Goal: Navigation & Orientation: Understand site structure

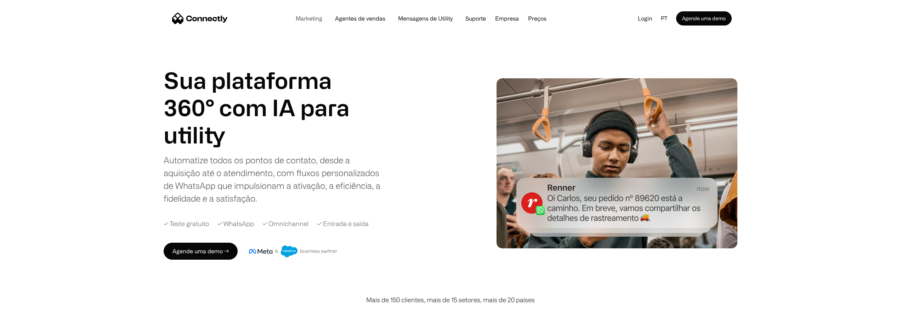
click at [313, 18] on link "Marketing" at bounding box center [309, 19] width 38 height 6
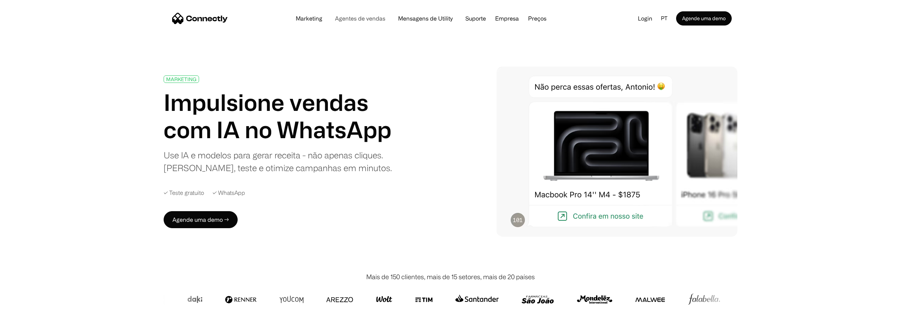
click at [349, 19] on link "Agentes de vendas" at bounding box center [360, 19] width 62 height 6
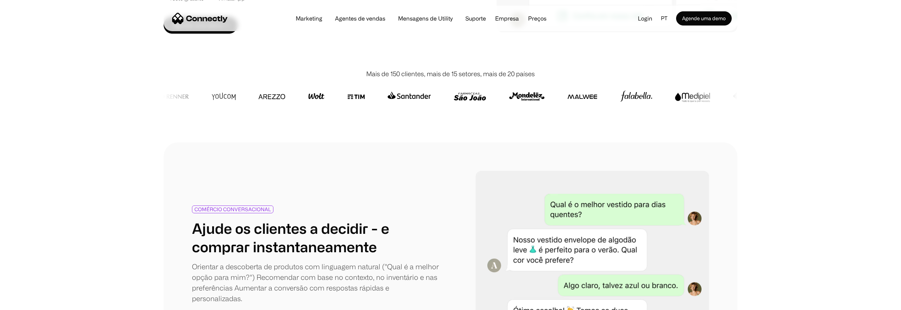
scroll to position [109, 0]
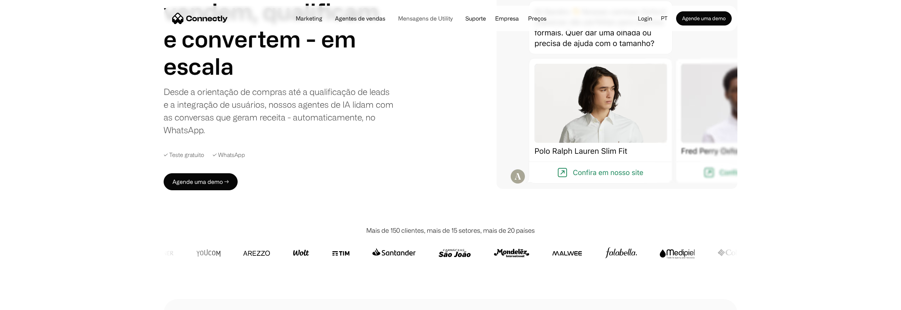
click at [403, 18] on link "Mensagens de Utility" at bounding box center [425, 19] width 66 height 6
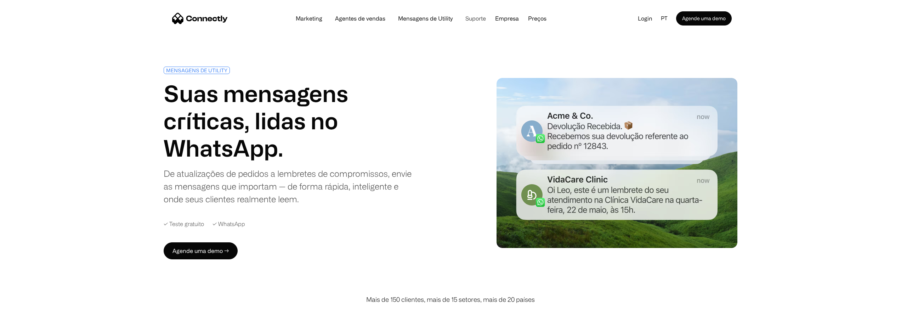
click at [473, 19] on link "Suporte" at bounding box center [476, 19] width 32 height 6
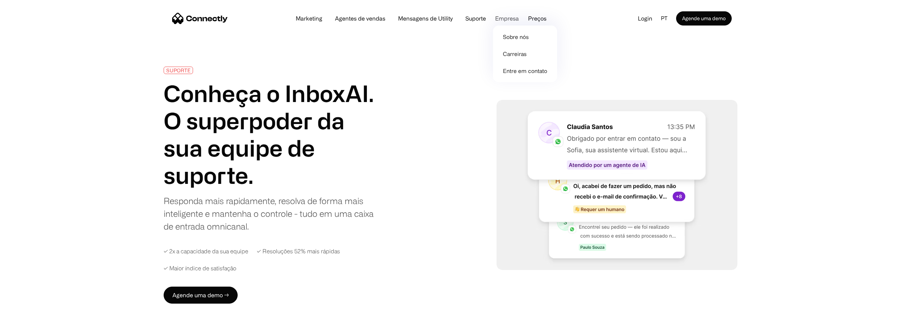
click at [510, 15] on div "Empresa" at bounding box center [507, 18] width 24 height 10
click at [507, 19] on div "Empresa" at bounding box center [507, 18] width 24 height 10
click at [512, 38] on link "Sobre nós" at bounding box center [525, 36] width 58 height 17
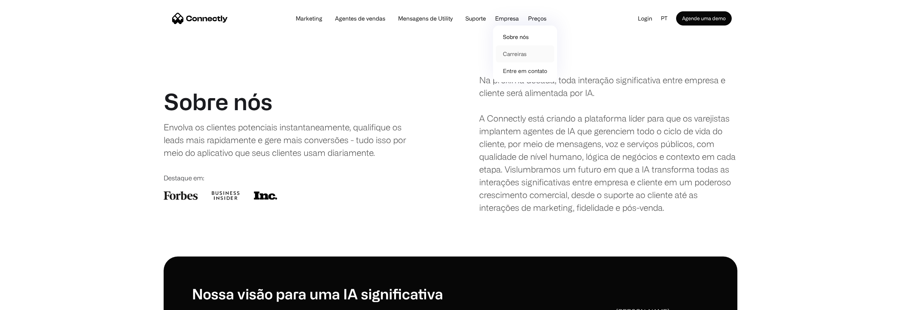
click at [511, 54] on link "Carreiras" at bounding box center [525, 53] width 58 height 17
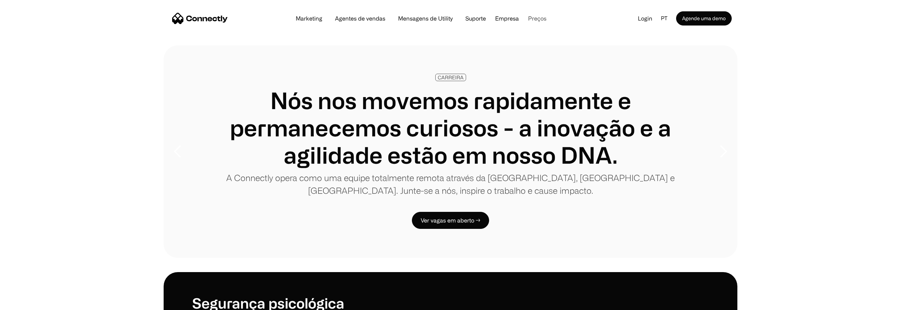
click at [533, 18] on link "Preços" at bounding box center [537, 19] width 30 height 6
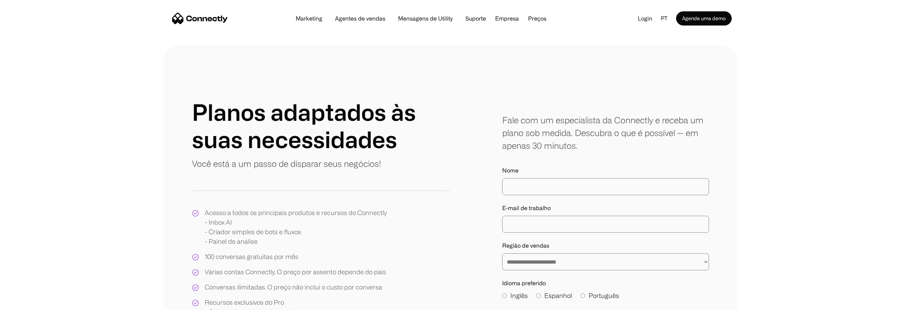
click at [201, 18] on img "home" at bounding box center [200, 18] width 56 height 11
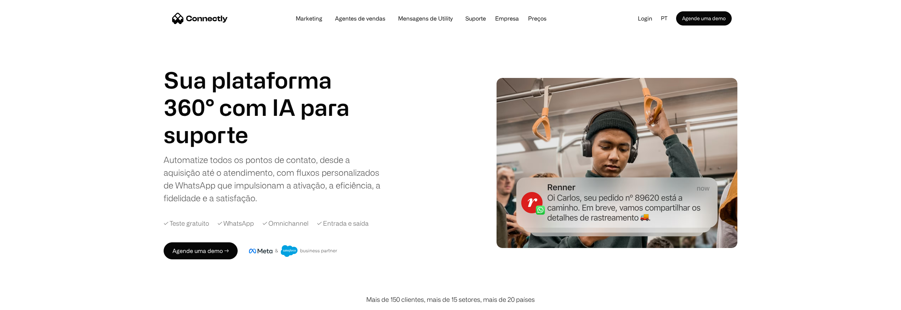
scroll to position [14, 0]
